Goal: Task Accomplishment & Management: Use online tool/utility

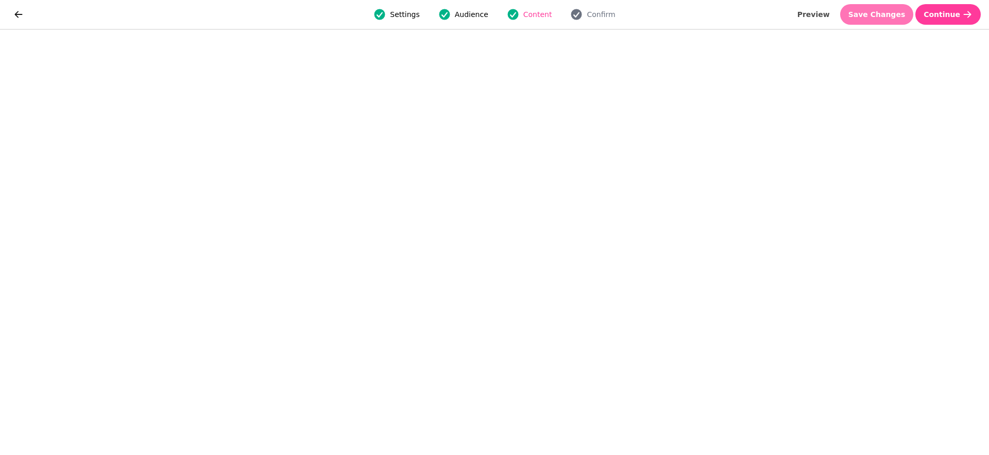
click at [899, 15] on span "Save Changes" at bounding box center [877, 14] width 57 height 7
click at [898, 12] on span "Save Changes" at bounding box center [877, 14] width 57 height 7
click at [869, 12] on span "Save Changes" at bounding box center [877, 14] width 57 height 7
drag, startPoint x: 891, startPoint y: 15, endPoint x: 899, endPoint y: 30, distance: 16.6
click at [891, 15] on span "Save Changes" at bounding box center [877, 14] width 57 height 7
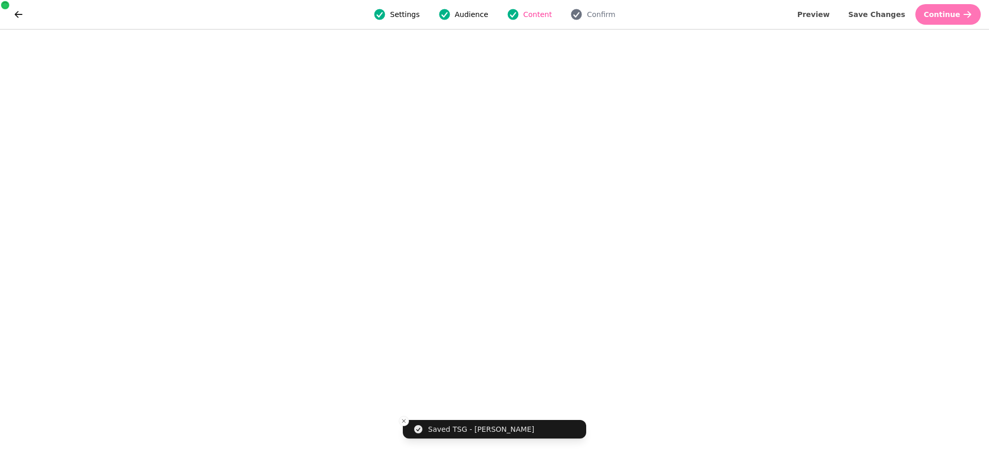
click at [967, 17] on icon "button" at bounding box center [968, 14] width 10 height 10
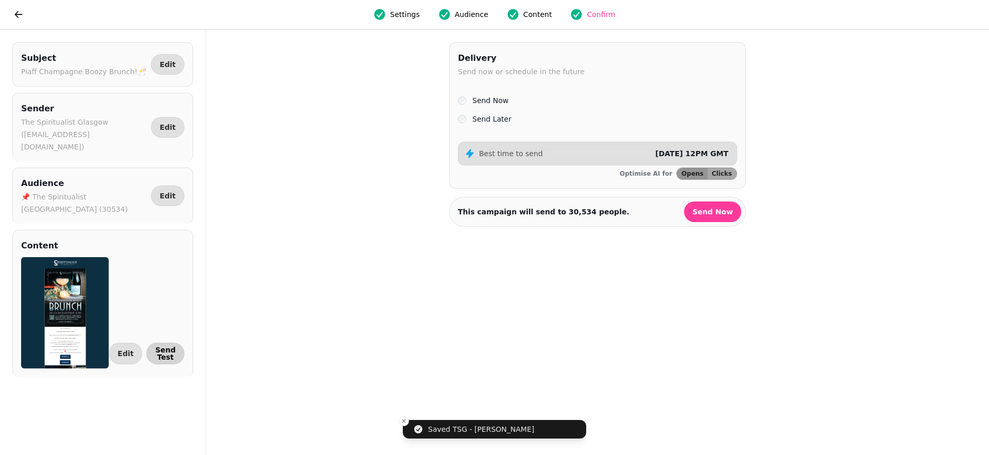
click at [176, 343] on button "Send Test" at bounding box center [165, 354] width 38 height 22
select select "**********"
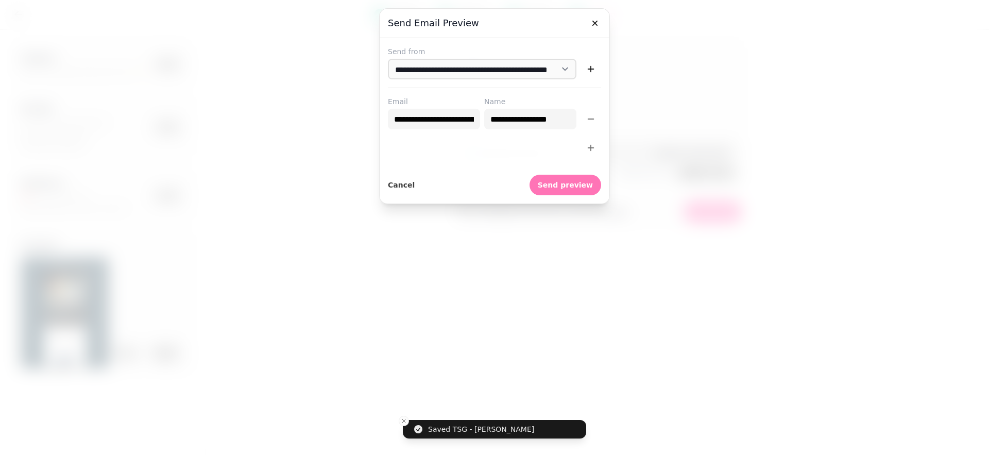
click at [564, 189] on button "Send preview" at bounding box center [566, 185] width 72 height 21
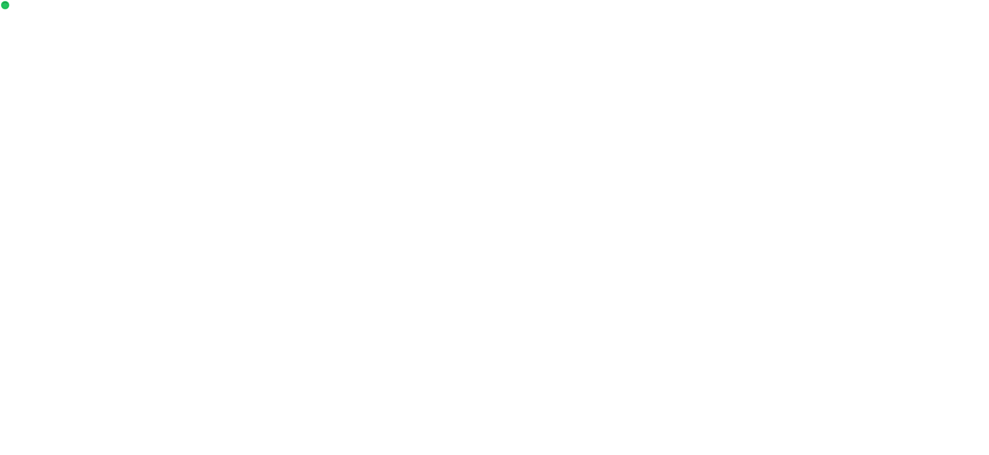
select select "**********"
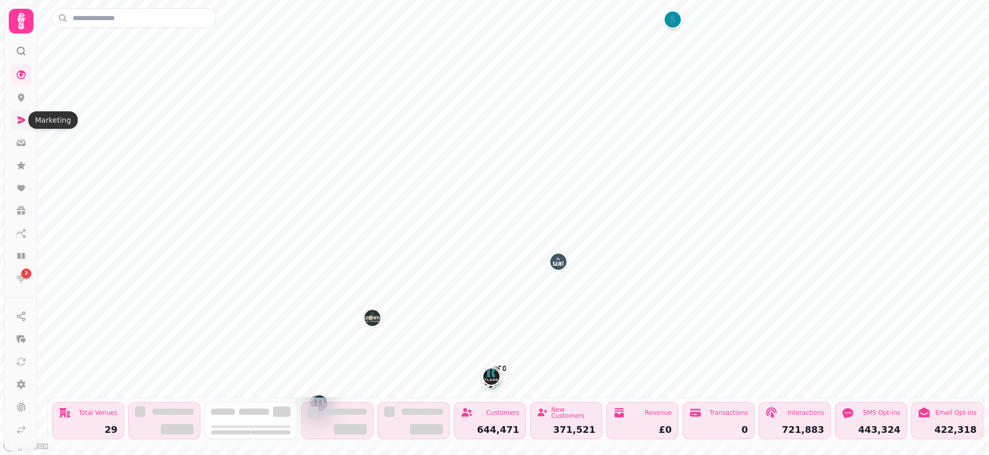
click at [26, 120] on link at bounding box center [21, 120] width 21 height 21
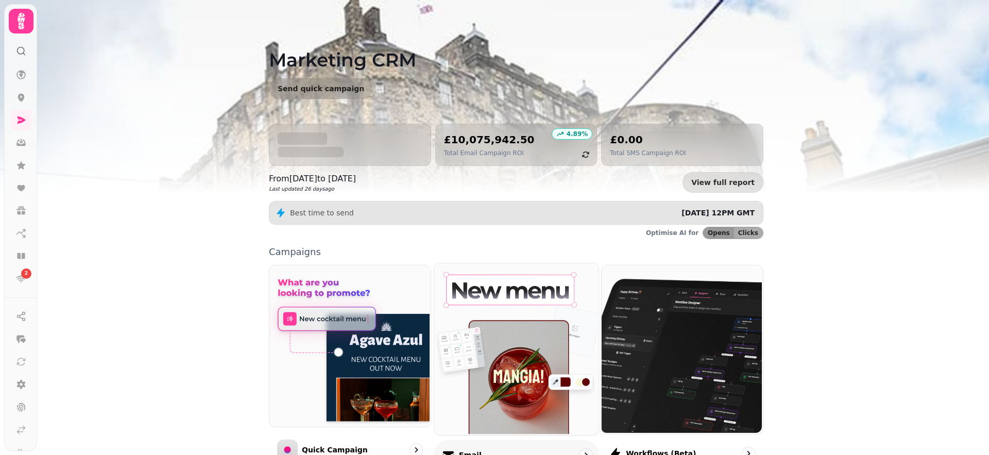
click at [530, 300] on img at bounding box center [515, 348] width 164 height 172
